Goal: Task Accomplishment & Management: Complete application form

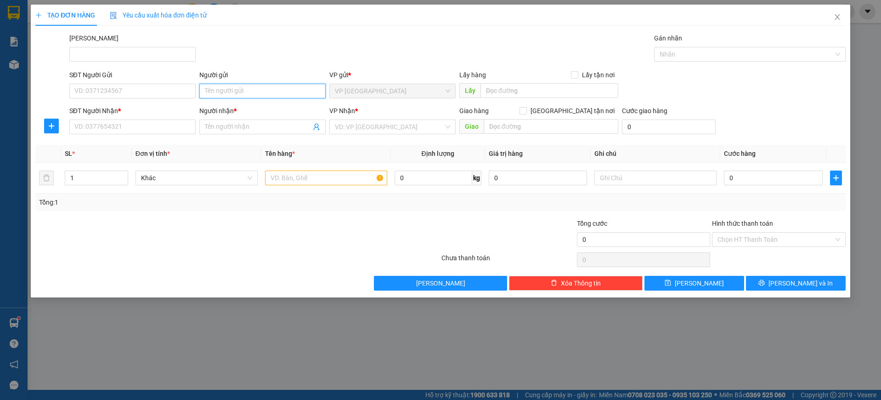
click at [225, 90] on input "Người gửi" at bounding box center [262, 91] width 126 height 15
drag, startPoint x: 251, startPoint y: 90, endPoint x: 216, endPoint y: 98, distance: 35.8
click at [216, 98] on div "Người gửi hồng mỹ ca hồng mỹ ca" at bounding box center [262, 86] width 126 height 32
type input "hồng mỹ ca"
click at [254, 102] on form "SĐT Người Gửi VD: 0371234567 Người gửi hồng mỹ ca VP gửi * VP [GEOGRAPHIC_DATA]…" at bounding box center [440, 104] width 810 height 68
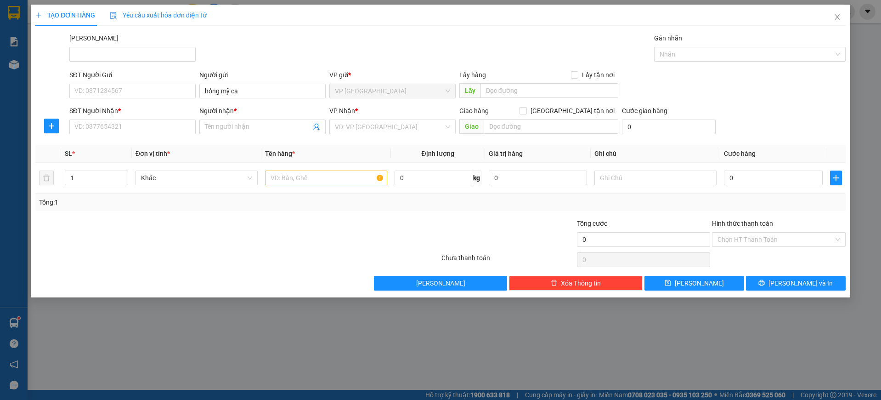
click at [193, 348] on div "TẠO ĐƠN HÀNG Yêu cầu xuất hóa đơn điện tử Transit Pickup Surcharge Ids Transit …" at bounding box center [440, 200] width 881 height 400
click at [216, 134] on span at bounding box center [262, 126] width 126 height 15
drag, startPoint x: 227, startPoint y: 126, endPoint x: 239, endPoint y: 121, distance: 13.0
click at [239, 122] on input "Người nhận *" at bounding box center [258, 127] width 106 height 10
click at [265, 132] on span at bounding box center [262, 126] width 126 height 15
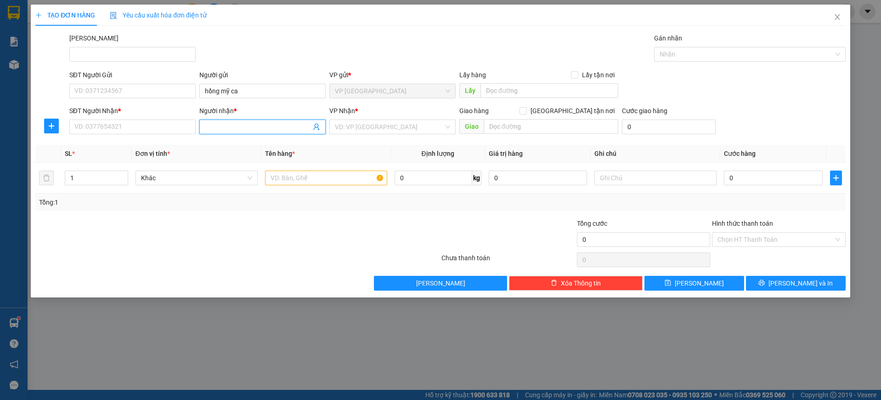
click at [217, 125] on input "Người nhận *" at bounding box center [258, 127] width 106 height 10
click at [221, 126] on input "Người nhận *" at bounding box center [258, 127] width 106 height 10
click at [239, 90] on input "hồng mỹ ca" at bounding box center [262, 91] width 126 height 15
click at [233, 126] on input "Người nhận *" at bounding box center [258, 127] width 106 height 10
drag, startPoint x: 250, startPoint y: 88, endPoint x: 157, endPoint y: 101, distance: 93.7
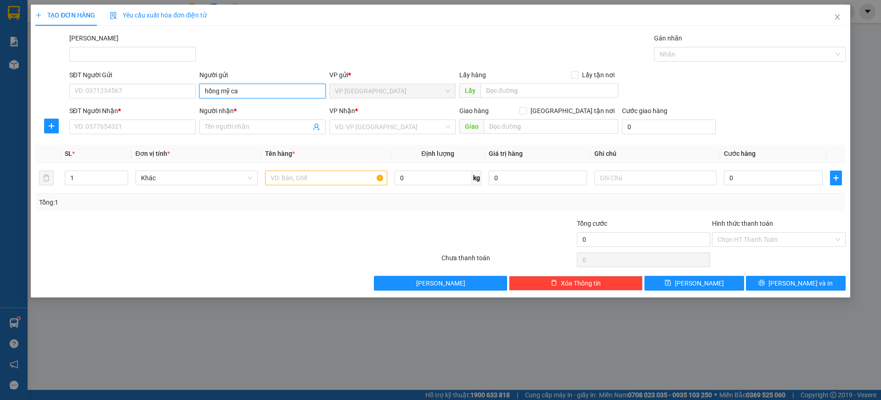
click at [157, 104] on form "SĐT Người Gửi VD: 0371234567 Người gửi hồng mỹ ca hồng mỹ ca VP gửi * VP [GEOGR…" at bounding box center [440, 104] width 810 height 68
click at [154, 128] on input "SĐT Người Nhận *" at bounding box center [132, 126] width 126 height 15
click at [215, 126] on input "Người nhận *" at bounding box center [258, 127] width 106 height 10
click at [149, 130] on input "SĐT Người Nhận *" at bounding box center [132, 126] width 126 height 15
click at [143, 125] on input "SĐT Người Nhận *" at bounding box center [132, 126] width 126 height 15
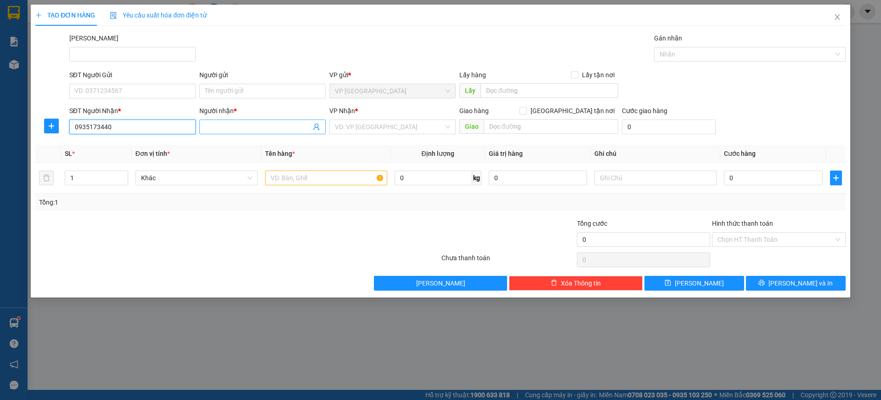
type input "0935173440"
click at [222, 127] on input "Người nhận *" at bounding box center [258, 127] width 106 height 10
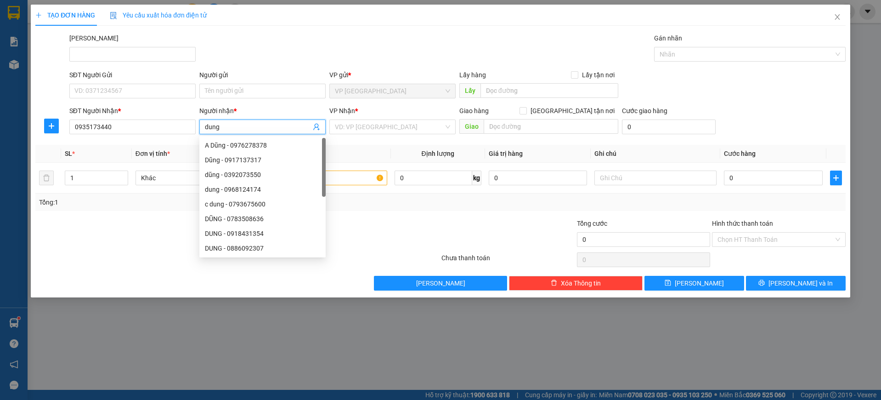
click at [207, 130] on input "dung" at bounding box center [258, 127] width 106 height 10
type input "Dung"
click at [143, 91] on input "SĐT Người Gửi" at bounding box center [132, 91] width 126 height 15
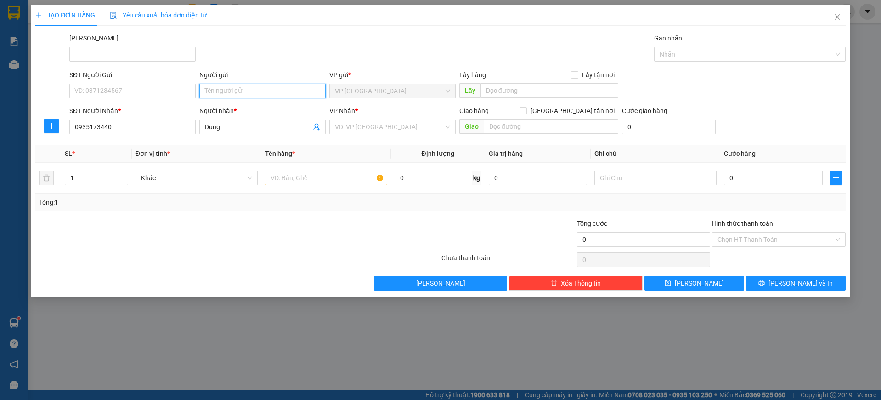
click at [274, 93] on input "Người gửi" at bounding box center [262, 91] width 126 height 15
type input "0983014131"
click at [162, 93] on input "SĐT Người Gửi" at bounding box center [132, 91] width 126 height 15
drag, startPoint x: 260, startPoint y: 94, endPoint x: 86, endPoint y: 117, distance: 174.6
click at [89, 118] on form "SĐT Người Gửi VD: 0371234567 Người gửi 0983014131 0983014131 VP gửi * VP [GEOGR…" at bounding box center [440, 104] width 810 height 68
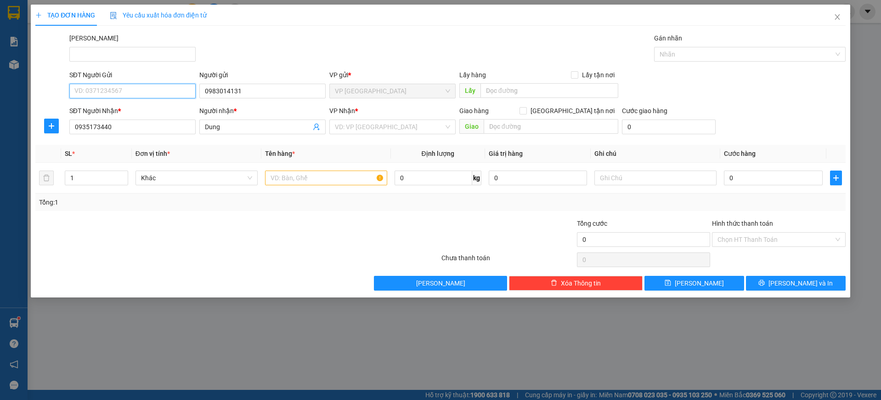
paste input "0983014131"
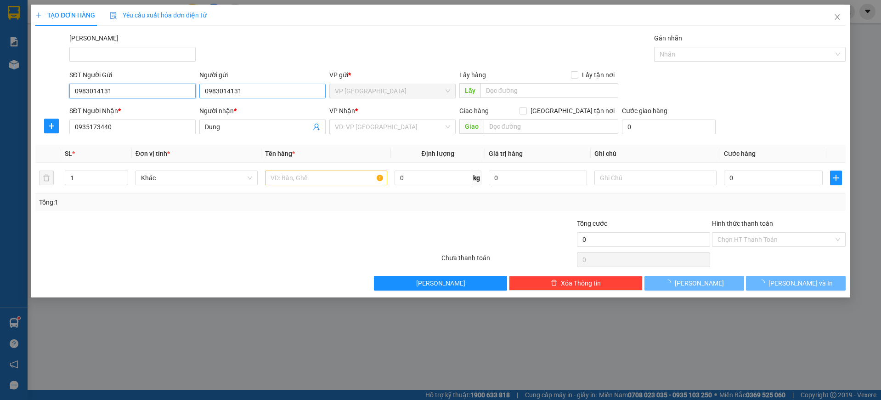
type input "0983014131"
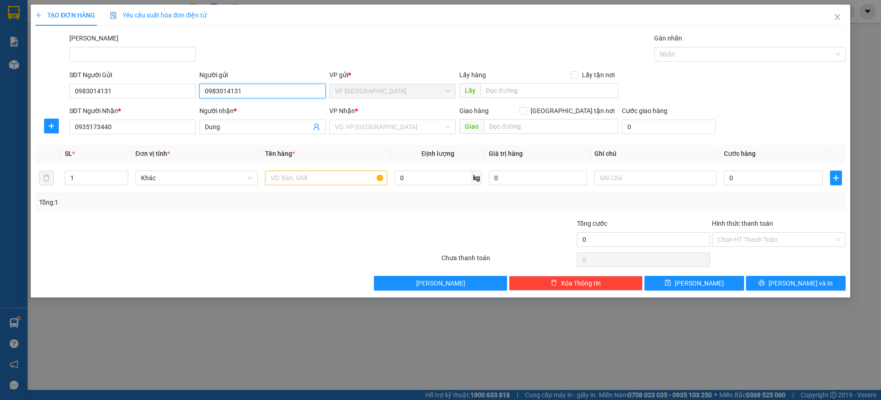
drag, startPoint x: 249, startPoint y: 90, endPoint x: 154, endPoint y: 100, distance: 95.1
click at [154, 100] on div "SĐT Người Gửi 0983014131 Người gửi 0983014131 0983014131 VP gửi * VP [GEOGRAPHI…" at bounding box center [458, 86] width 780 height 32
click at [145, 95] on input "0983014131" at bounding box center [132, 91] width 126 height 15
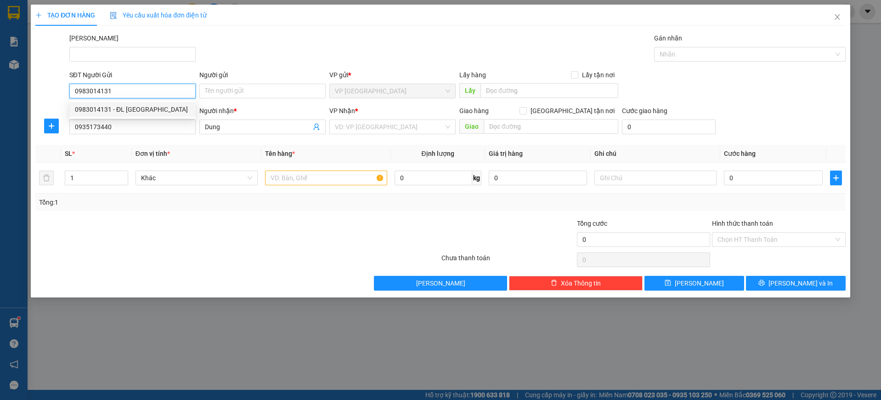
click at [153, 110] on div "0983014131 - ĐL [GEOGRAPHIC_DATA]" at bounding box center [132, 109] width 115 height 10
type input "[PERSON_NAME]"
type input "Ngã 3 Mỹ Ca - [PERSON_NAME]"
type input "50.000"
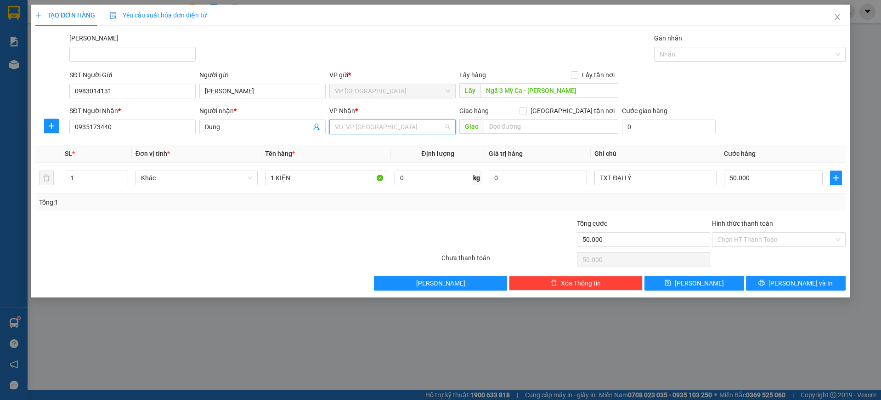
click at [357, 131] on input "search" at bounding box center [389, 127] width 109 height 14
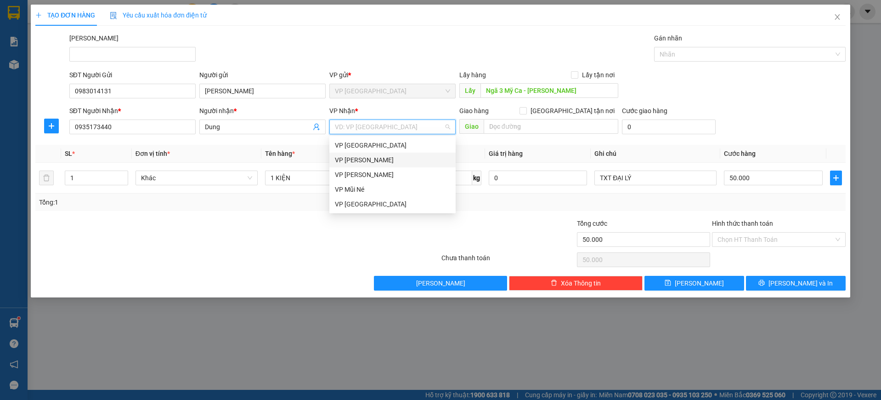
click at [377, 156] on div "VP [PERSON_NAME]" at bounding box center [392, 160] width 115 height 10
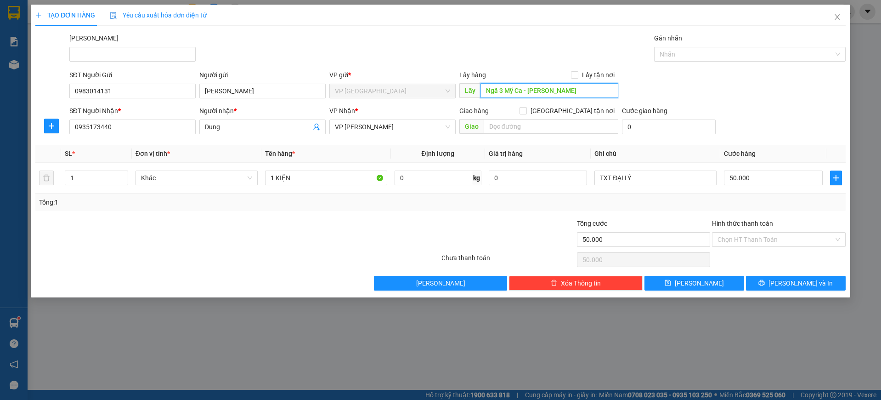
click at [558, 92] on input "Ngã 3 Mỹ Ca - [PERSON_NAME]" at bounding box center [550, 90] width 138 height 15
click at [563, 89] on input "Ngã 3 Mỹ Ca - [PERSON_NAME]" at bounding box center [550, 90] width 138 height 15
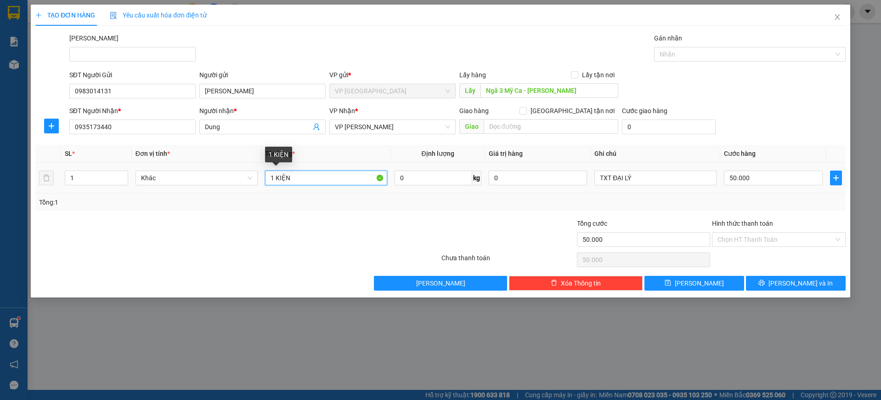
drag, startPoint x: 308, startPoint y: 181, endPoint x: 276, endPoint y: 183, distance: 32.7
click at [276, 183] on input "1 KIỆN" at bounding box center [326, 177] width 122 height 15
type input "1 THÙNG XỐP"
click at [249, 371] on div "TẠO ĐƠN HÀNG Yêu cầu xuất hóa đơn điện tử Transit Pickup Surcharge Ids Transit …" at bounding box center [440, 200] width 881 height 400
click at [261, 348] on div "TẠO ĐƠN HÀNG Yêu cầu xuất hóa đơn điện tử Transit Pickup Surcharge Ids Transit …" at bounding box center [440, 200] width 881 height 400
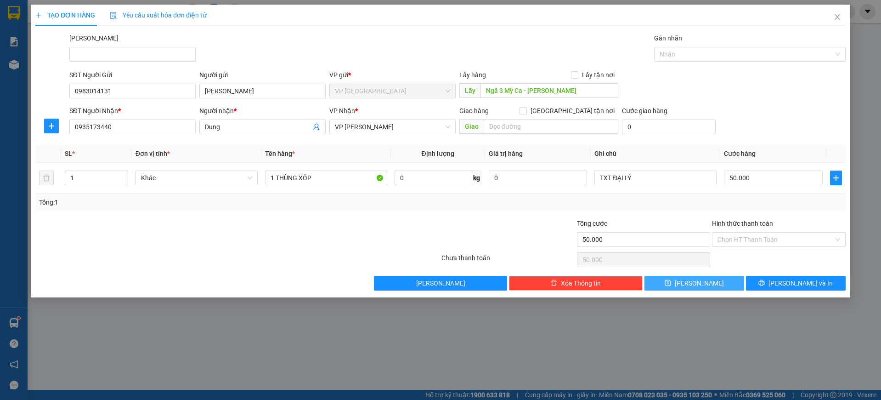
drag, startPoint x: 708, startPoint y: 286, endPoint x: 700, endPoint y: 258, distance: 28.9
click at [709, 286] on button "[PERSON_NAME]" at bounding box center [695, 283] width 100 height 15
type input "0"
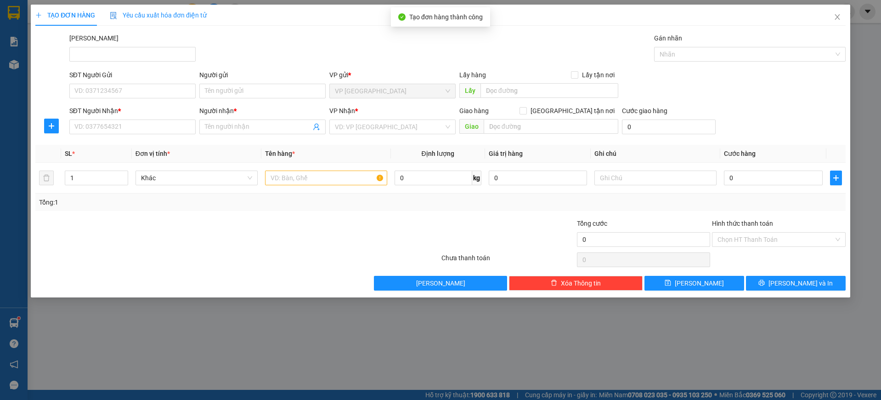
click at [173, 330] on div "TẠO ĐƠN HÀNG Yêu cầu xuất hóa đơn điện tử Transit Pickup Surcharge Ids Transit …" at bounding box center [440, 200] width 881 height 400
click at [20, 17] on div "TẠO ĐƠN HÀNG Yêu cầu xuất hóa đơn điện tử Transit Pickup Surcharge Ids Transit …" at bounding box center [440, 200] width 881 height 400
click at [835, 15] on icon "close" at bounding box center [837, 17] width 5 height 6
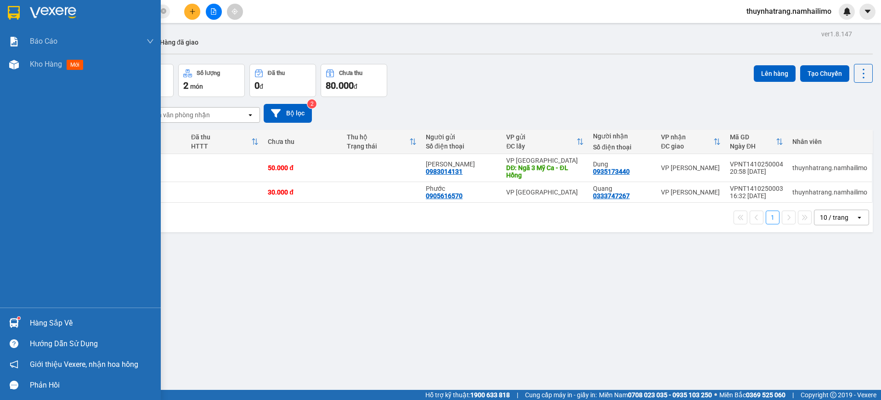
click at [62, 324] on div "Hàng sắp về" at bounding box center [92, 323] width 124 height 14
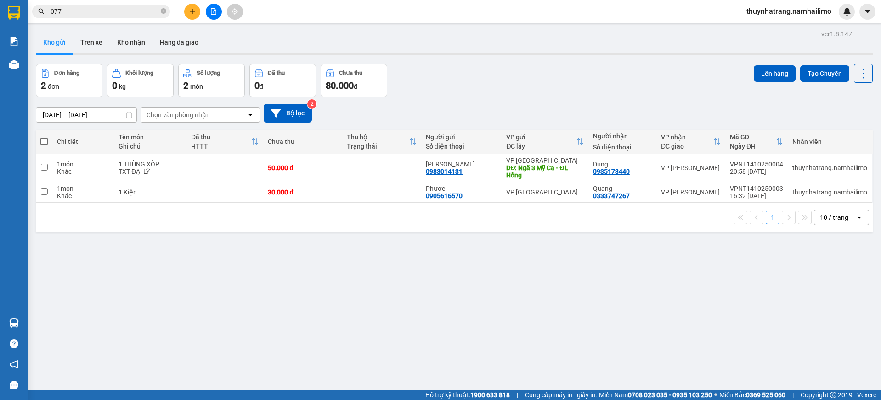
click at [504, 334] on section "Kết quả tìm kiếm ( 3318 ) Bộ lọc Mã ĐH Trạng thái Món hàng Tổng cước Chưa cước …" at bounding box center [440, 200] width 881 height 400
click at [230, 341] on div "ver 1.8.147 Kho gửi Trên xe Kho nhận Hàng đã giao Đơn hàng 2 đơn Khối lượng 0 k…" at bounding box center [454, 228] width 844 height 400
click at [36, 137] on th at bounding box center [44, 142] width 17 height 24
click at [42, 141] on span at bounding box center [43, 141] width 7 height 7
click at [44, 137] on input "checkbox" at bounding box center [44, 137] width 0 height 0
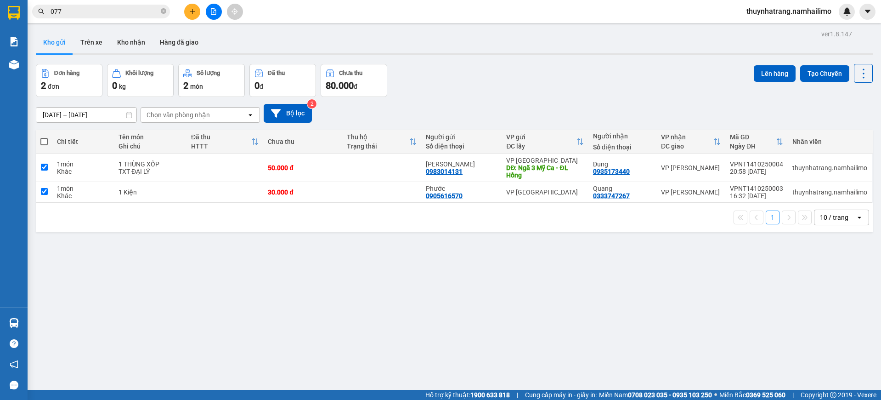
checkbox input "true"
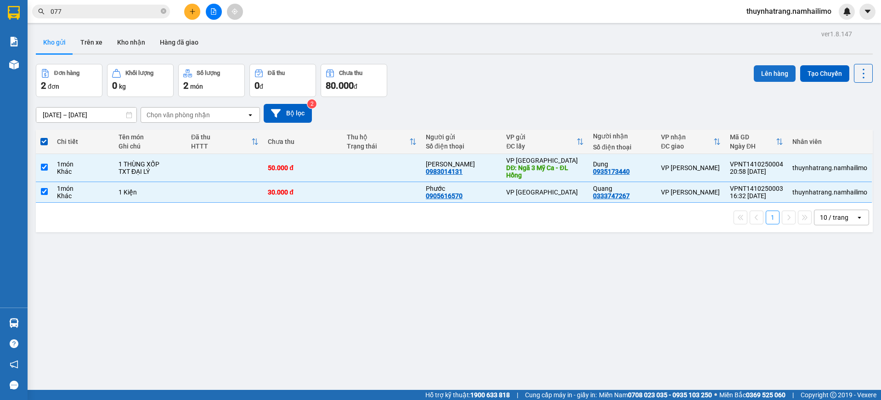
click at [774, 73] on button "Lên hàng" at bounding box center [775, 73] width 42 height 17
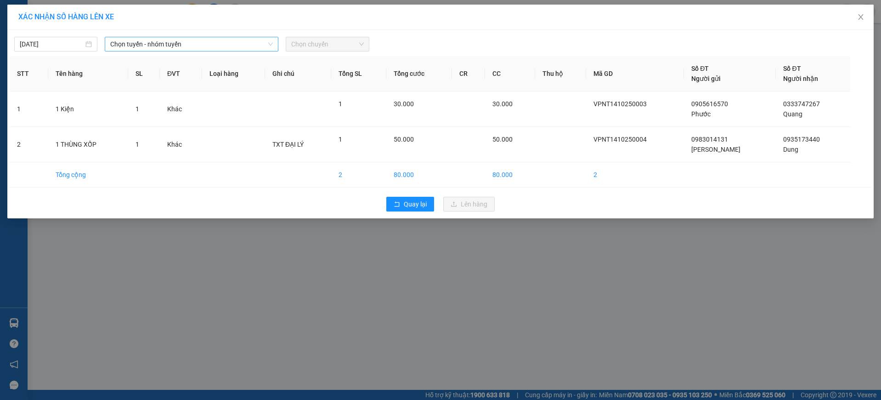
click at [173, 48] on span "Chọn tuyến - nhóm tuyến" at bounding box center [191, 44] width 163 height 14
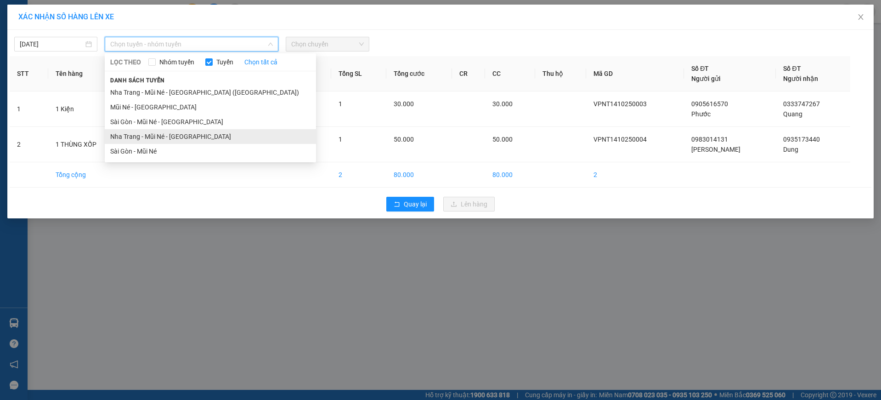
click at [183, 133] on li "Nha Trang - Mũi Né - [GEOGRAPHIC_DATA]" at bounding box center [210, 136] width 211 height 15
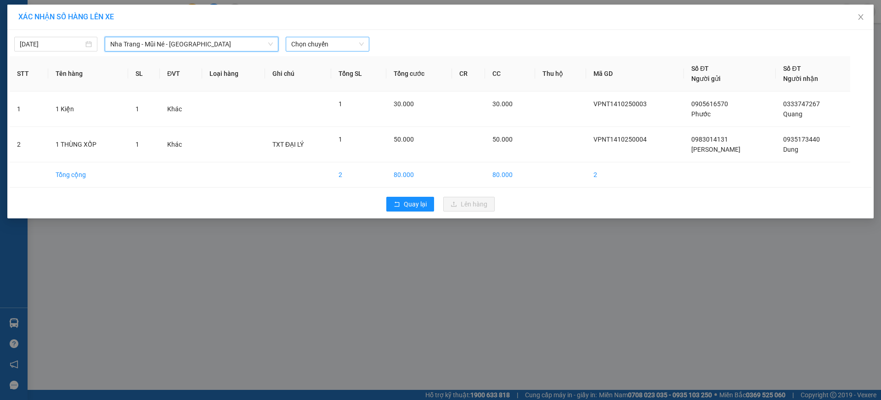
click at [325, 41] on span "Chọn chuyến" at bounding box center [327, 44] width 72 height 14
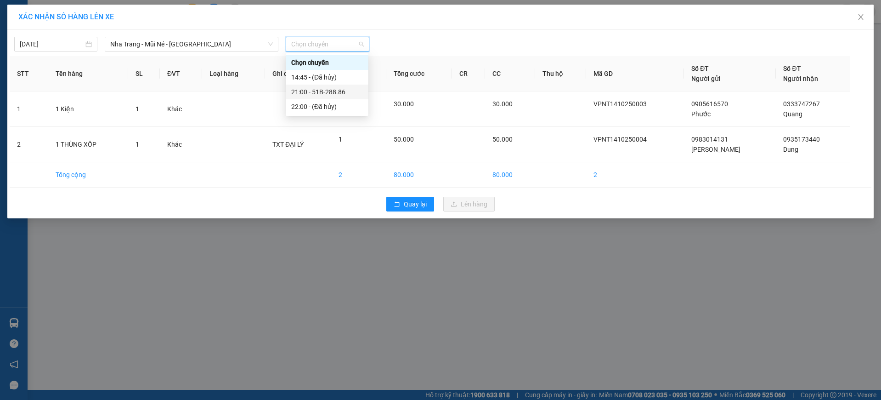
click at [339, 96] on div "21:00 - 51B-288.86" at bounding box center [327, 92] width 72 height 10
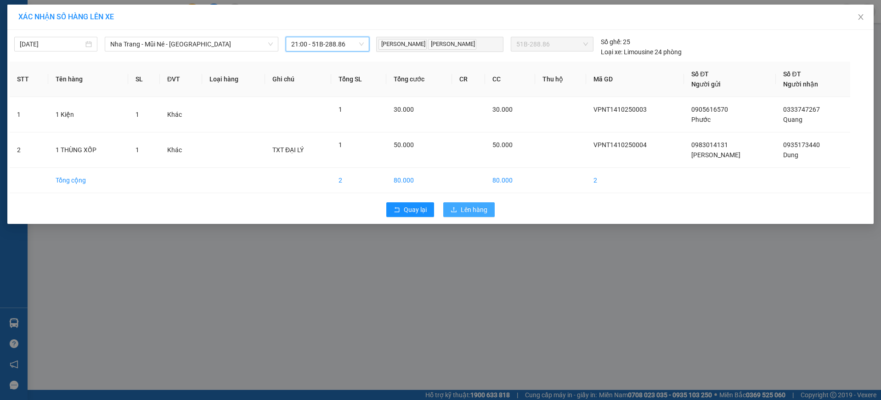
click at [475, 210] on span "Lên hàng" at bounding box center [474, 209] width 27 height 10
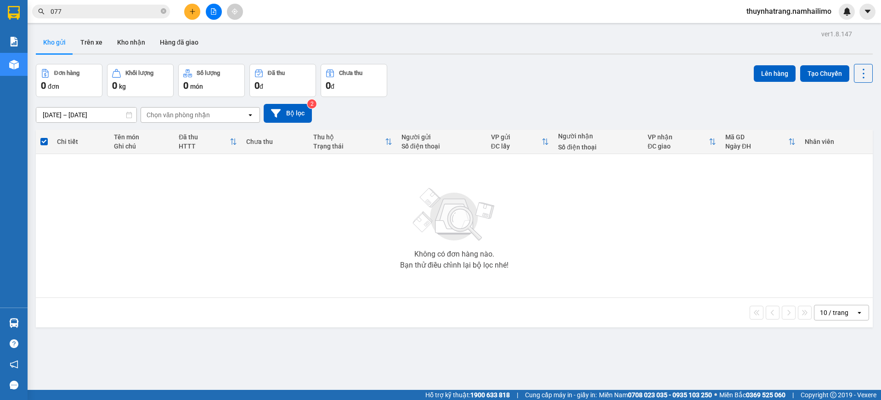
click at [220, 258] on div "Không có đơn hàng nào. Bạn thử điều chỉnh lại bộ lọc nhé!" at bounding box center [454, 226] width 828 height 138
click at [129, 226] on div "Không có đơn hàng nào. Bạn thử điều chỉnh lại bộ lọc nhé!" at bounding box center [454, 226] width 828 height 138
click at [197, 306] on div "10 / trang open" at bounding box center [455, 313] width 830 height 16
drag, startPoint x: 249, startPoint y: 275, endPoint x: 252, endPoint y: 265, distance: 10.6
click at [249, 272] on div "Không có đơn hàng nào. Bạn thử điều chỉnh lại bộ lọc nhé!" at bounding box center [454, 226] width 828 height 138
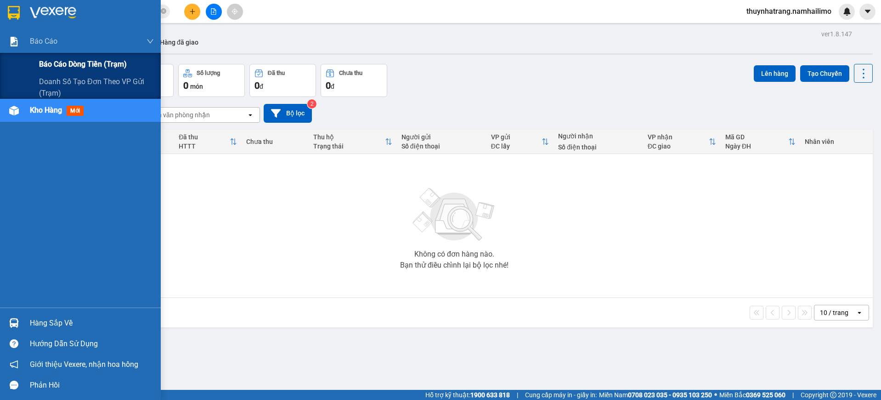
click at [69, 64] on span "Báo cáo dòng tiền (trạm)" at bounding box center [83, 63] width 88 height 11
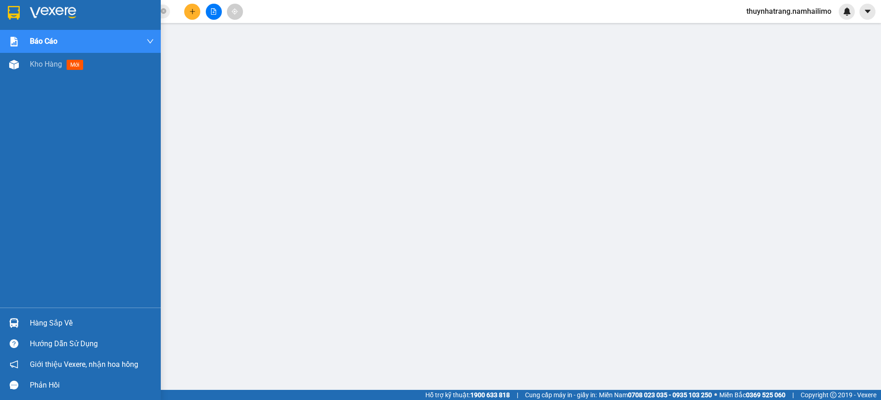
click at [13, 15] on img at bounding box center [14, 13] width 12 height 14
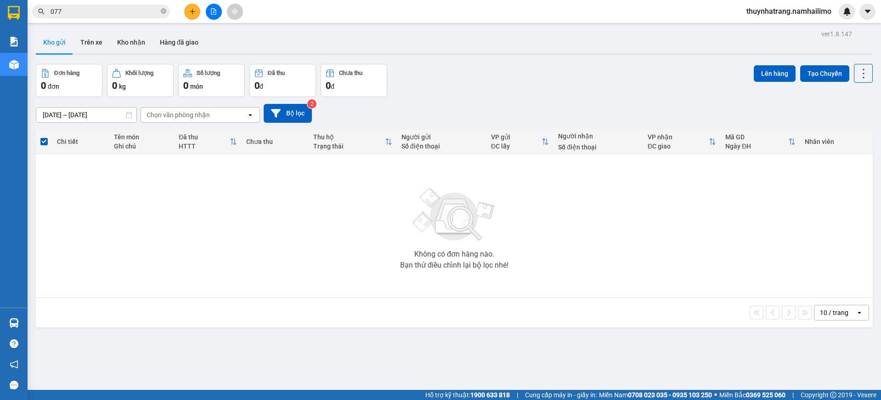
click at [232, 267] on div "Không có đơn hàng nào. Bạn thử điều chỉnh lại bộ lọc nhé!" at bounding box center [454, 226] width 828 height 138
click at [245, 333] on div "ver 1.8.147 Kho gửi Trên xe Kho nhận Hàng đã giao Đơn hàng 0 đơn Khối lượng 0 k…" at bounding box center [454, 228] width 844 height 400
click at [272, 290] on div "Không có đơn hàng nào. Bạn thử điều chỉnh lại bộ lọc nhé!" at bounding box center [454, 226] width 828 height 138
click at [99, 229] on div "Không có đơn hàng nào. Bạn thử điều chỉnh lại bộ lọc nhé!" at bounding box center [454, 226] width 828 height 138
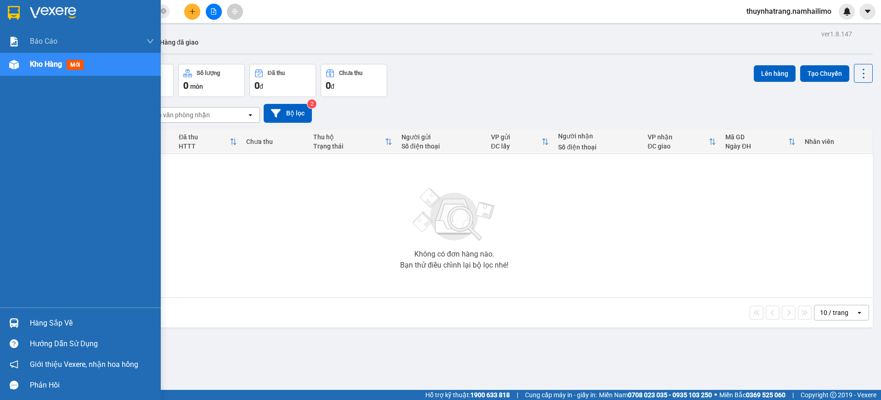
click at [18, 15] on img at bounding box center [14, 13] width 12 height 14
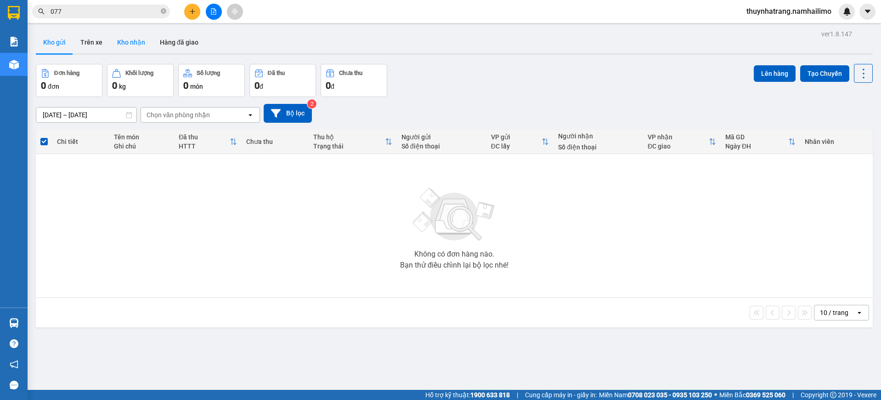
click at [131, 42] on button "Kho nhận" at bounding box center [131, 42] width 43 height 22
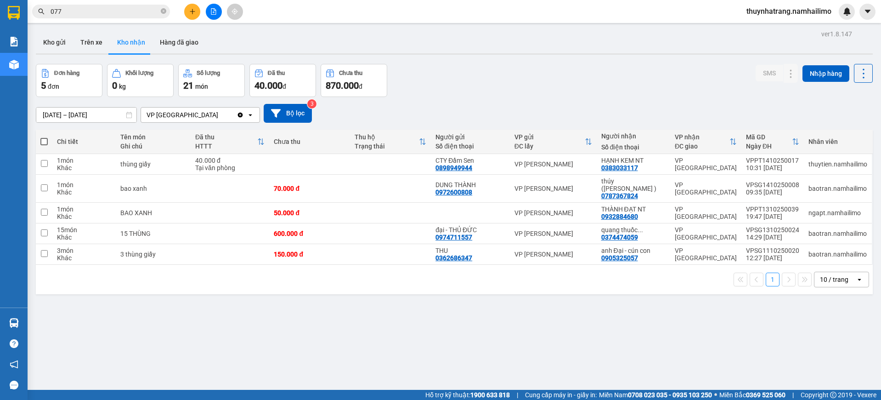
click at [266, 331] on div "ver 1.8.147 Kho gửi Trên xe Kho nhận Hàng đã giao Đơn hàng 5 đơn Khối lượng 0 k…" at bounding box center [454, 228] width 844 height 400
